Goal: Task Accomplishment & Management: Complete application form

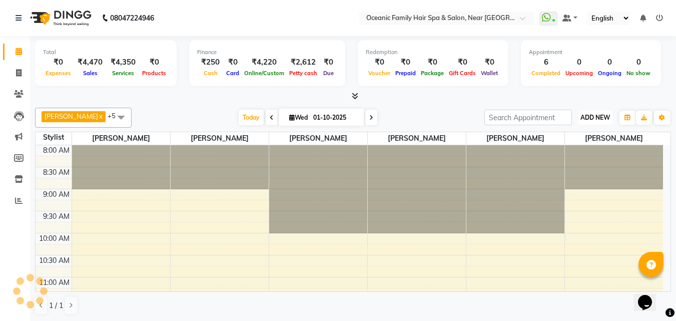
click at [605, 115] on span "ADD NEW" at bounding box center [595, 118] width 30 height 8
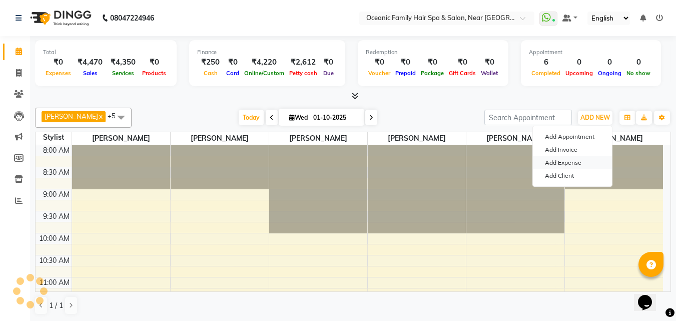
click at [599, 163] on link "Add Expense" at bounding box center [572, 162] width 79 height 13
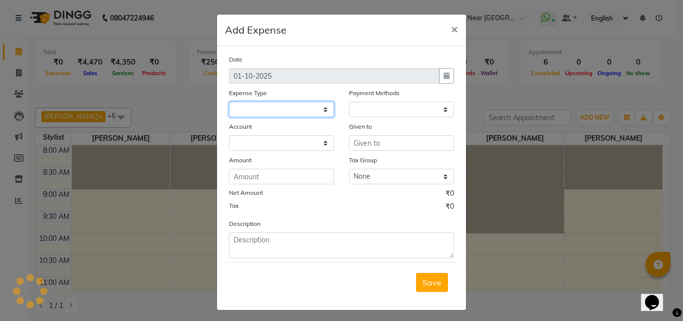
click at [328, 108] on select at bounding box center [281, 110] width 105 height 16
click at [318, 108] on select at bounding box center [281, 110] width 105 height 16
click at [622, 272] on ngb-modal-window "Add Expense × Date [DATE] Expense Type Payment Methods Account Given to Amount …" at bounding box center [341, 160] width 683 height 321
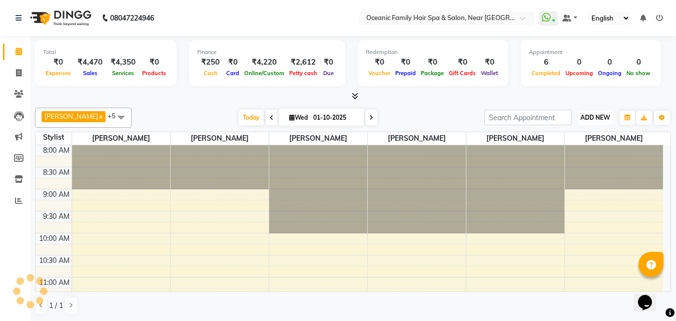
click at [606, 117] on span "ADD NEW" at bounding box center [595, 118] width 30 height 8
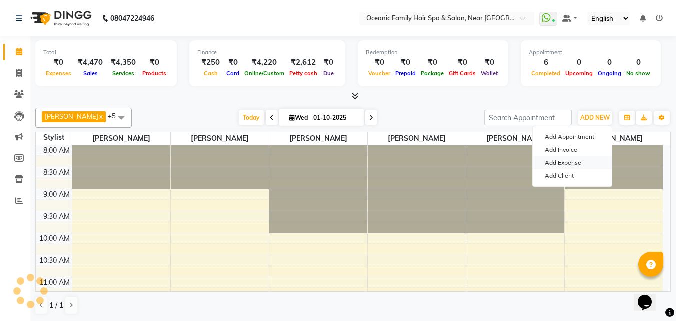
click at [594, 164] on link "Add Expense" at bounding box center [572, 162] width 79 height 13
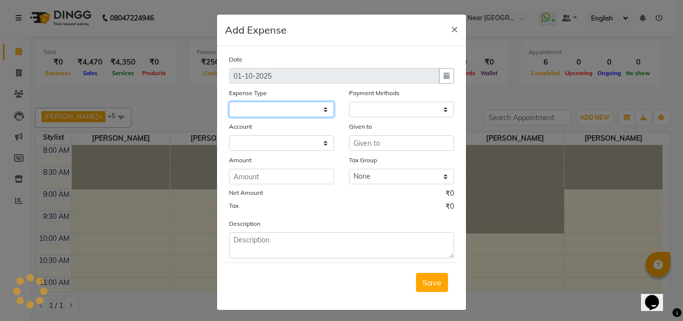
click at [328, 108] on select at bounding box center [281, 110] width 105 height 16
click at [561, 210] on ngb-modal-window "Add Expense × Date [DATE] Expense Type Payment Methods Account Given to Amount …" at bounding box center [341, 160] width 683 height 321
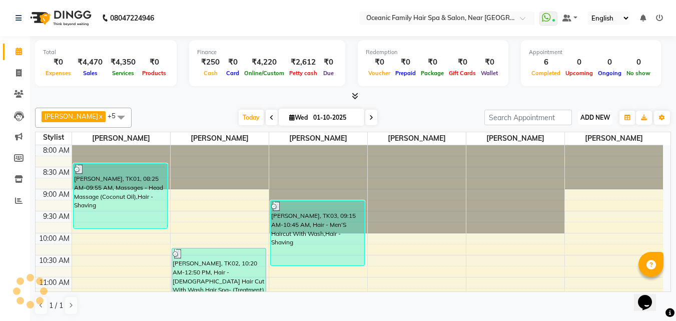
click at [591, 115] on span "ADD NEW" at bounding box center [595, 118] width 30 height 8
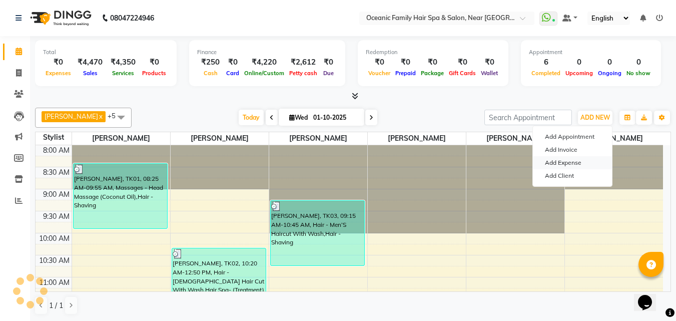
click at [586, 167] on link "Add Expense" at bounding box center [572, 162] width 79 height 13
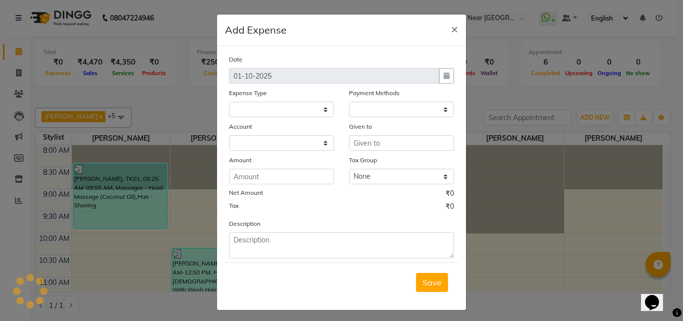
select select
select select "1"
select select "3172"
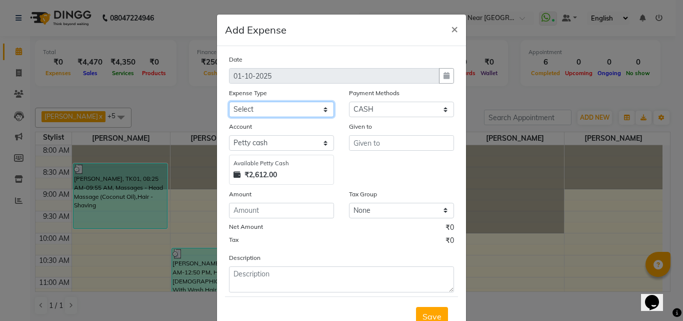
click at [322, 111] on select "Select [PERSON_NAME] [PERSON_NAME] [PERSON_NAME] Bank charges Cash transfer to …" at bounding box center [281, 110] width 105 height 16
select select "5534"
click at [229, 102] on select "Select [PERSON_NAME] [PERSON_NAME] [PERSON_NAME] Bank charges Cash transfer to …" at bounding box center [281, 110] width 105 height 16
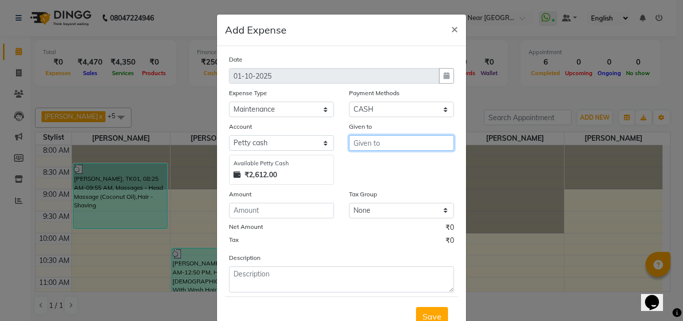
click at [382, 143] on input "text" at bounding box center [401, 143] width 105 height 16
click at [378, 158] on button "Tas miya" at bounding box center [389, 164] width 79 height 16
type input "[PERSON_NAME]"
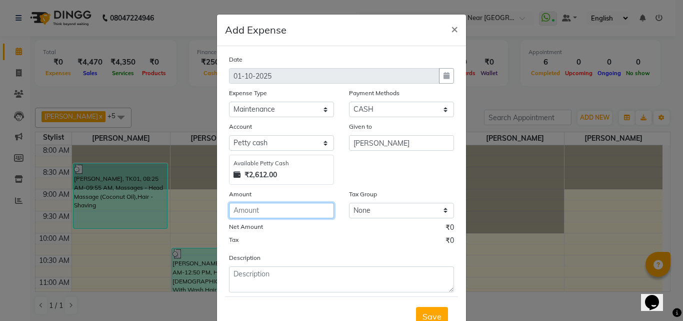
click at [299, 209] on input "number" at bounding box center [281, 211] width 105 height 16
type input "70"
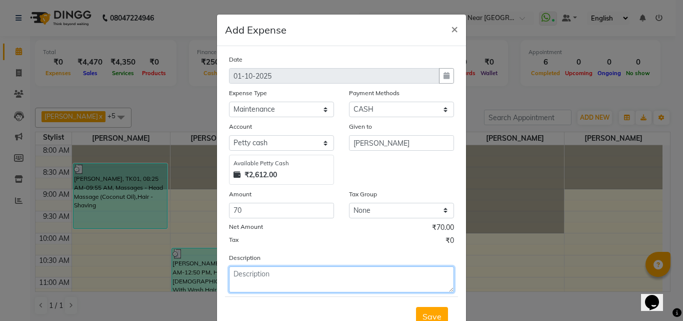
click at [345, 280] on textarea at bounding box center [341, 279] width 225 height 26
type textarea "Flower"
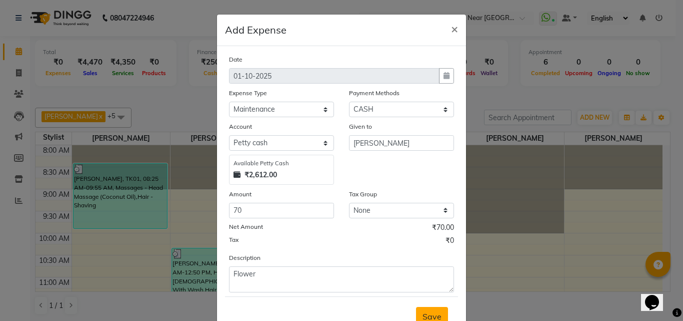
click at [423, 312] on span "Save" at bounding box center [432, 316] width 19 height 10
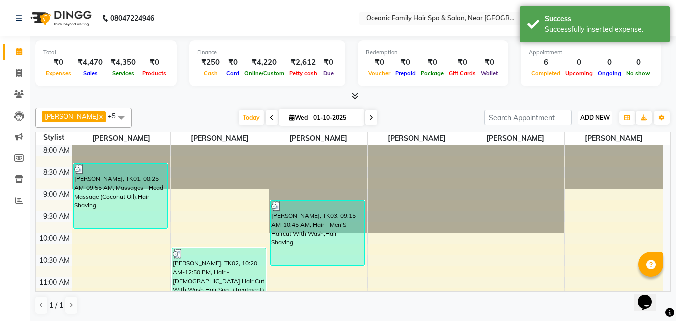
click at [591, 111] on button "ADD NEW Toggle Dropdown" at bounding box center [595, 118] width 35 height 14
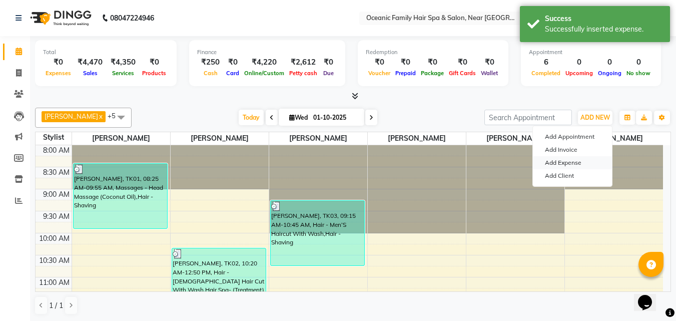
click at [581, 163] on link "Add Expense" at bounding box center [572, 162] width 79 height 13
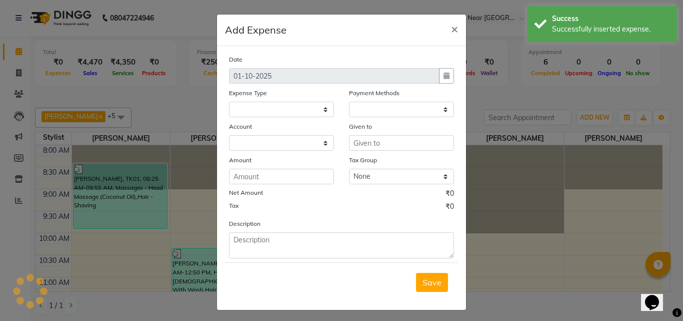
select select
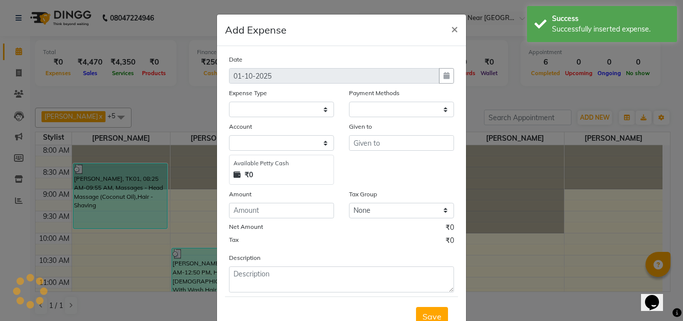
select select "1"
select select "3172"
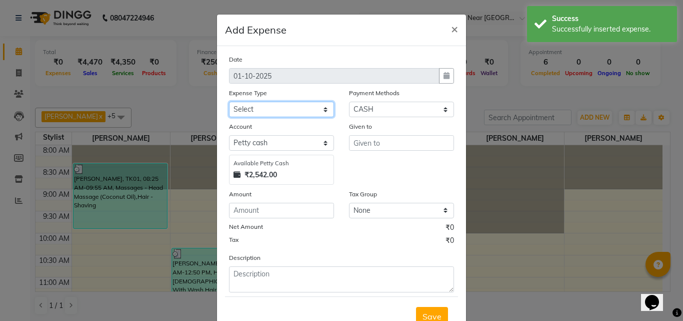
click at [302, 113] on select "Select [PERSON_NAME] [PERSON_NAME] [PERSON_NAME] Bank charges Cash transfer to …" at bounding box center [281, 110] width 105 height 16
select select "5558"
click at [229, 102] on select "Select [PERSON_NAME] [PERSON_NAME] [PERSON_NAME] Bank charges Cash transfer to …" at bounding box center [281, 110] width 105 height 16
click at [413, 135] on div "Given to" at bounding box center [401, 128] width 105 height 14
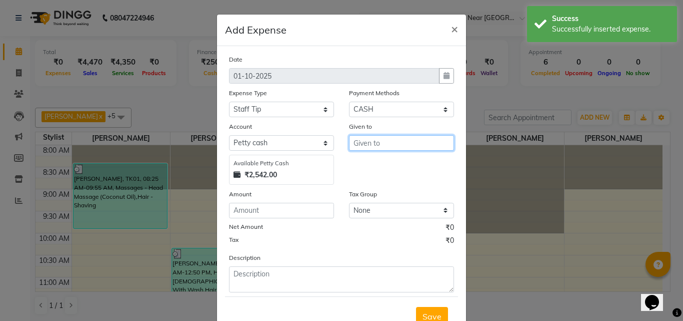
click at [413, 147] on input "text" at bounding box center [401, 143] width 105 height 16
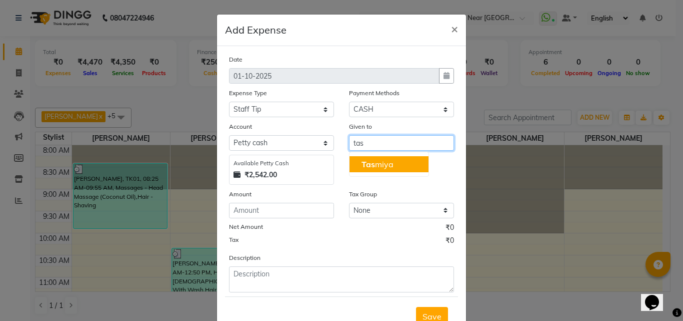
click at [411, 165] on button "Tas miya" at bounding box center [389, 164] width 79 height 16
type input "[PERSON_NAME]"
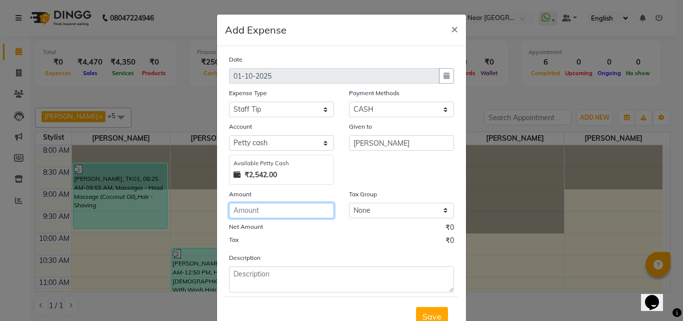
click at [308, 216] on input "number" at bounding box center [281, 211] width 105 height 16
type input "100"
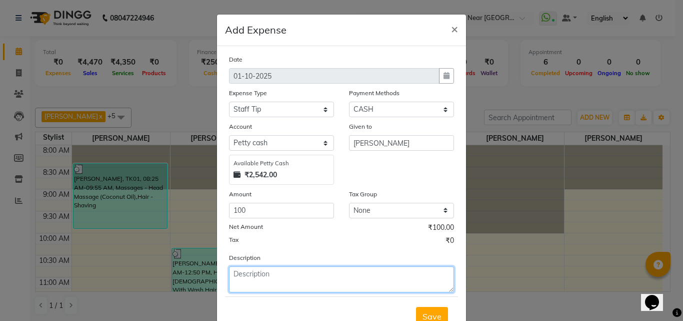
click at [308, 285] on textarea at bounding box center [341, 279] width 225 height 26
type textarea "Arun"
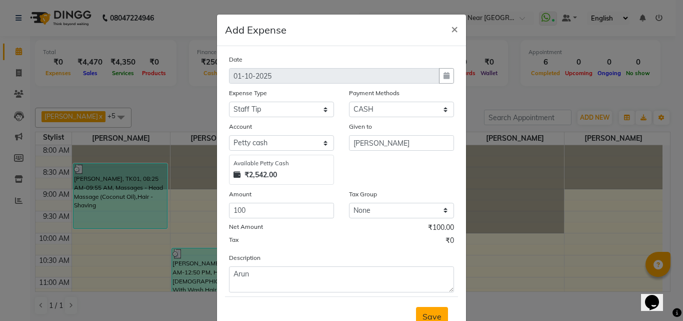
click at [433, 316] on span "Save" at bounding box center [432, 316] width 19 height 10
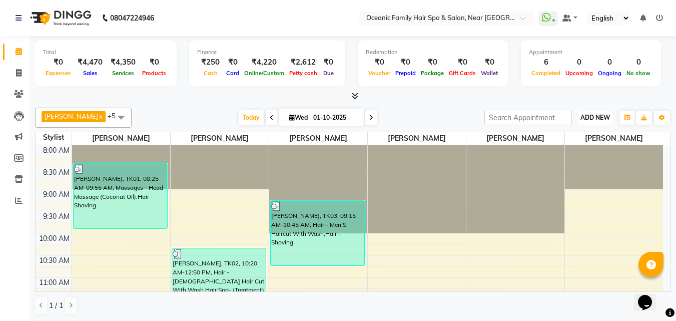
click at [597, 122] on button "ADD NEW Toggle Dropdown" at bounding box center [595, 118] width 35 height 14
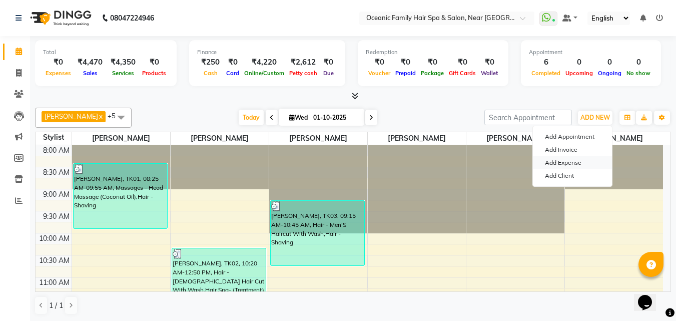
click at [594, 163] on link "Add Expense" at bounding box center [572, 162] width 79 height 13
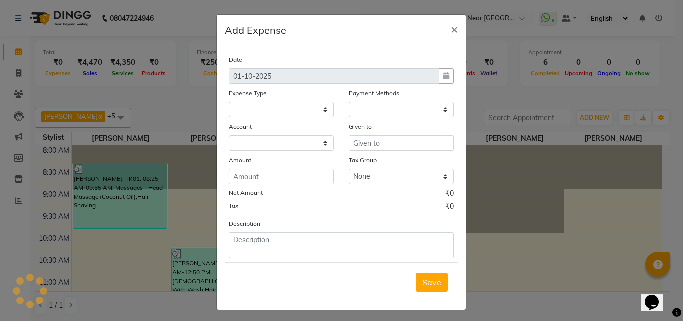
select select
select select "1"
select select "3172"
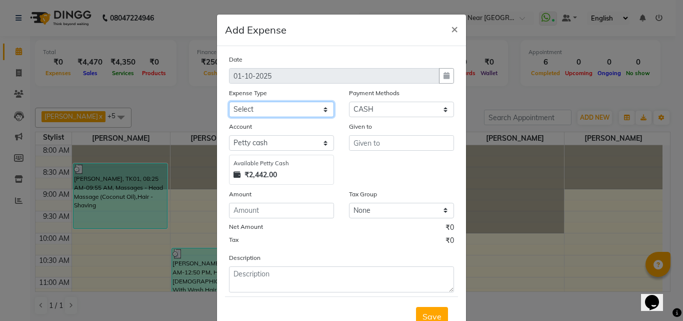
click at [324, 111] on select "Select [PERSON_NAME] [PERSON_NAME] [PERSON_NAME] Bank charges Cash transfer to …" at bounding box center [281, 110] width 105 height 16
select select "5558"
click at [229, 102] on select "Select [PERSON_NAME] [PERSON_NAME] [PERSON_NAME] Bank charges Cash transfer to …" at bounding box center [281, 110] width 105 height 16
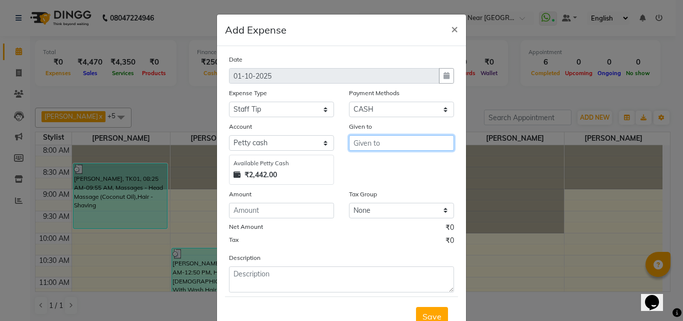
click at [424, 143] on input "text" at bounding box center [401, 143] width 105 height 16
click at [391, 166] on button "Tas miya" at bounding box center [389, 164] width 79 height 16
type input "[PERSON_NAME]"
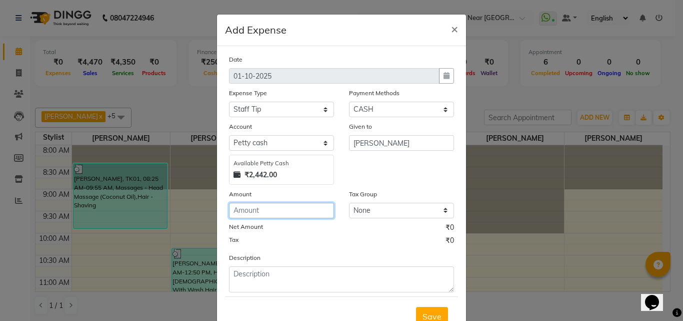
click at [311, 213] on input "number" at bounding box center [281, 211] width 105 height 16
type input "20"
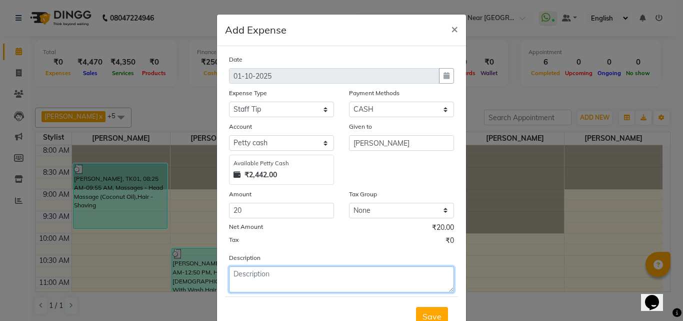
click at [326, 286] on textarea at bounding box center [341, 279] width 225 height 26
type textarea "Siraj"
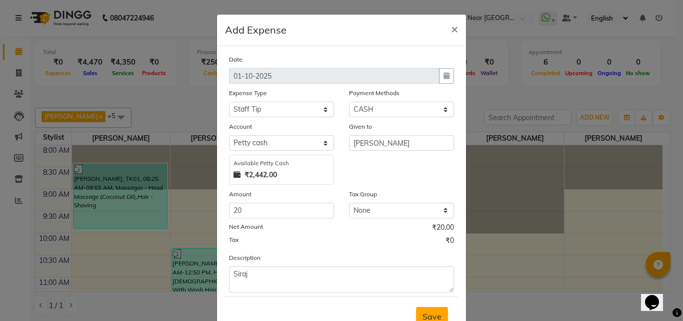
click at [423, 313] on span "Save" at bounding box center [432, 316] width 19 height 10
